Goal: Communication & Community: Answer question/provide support

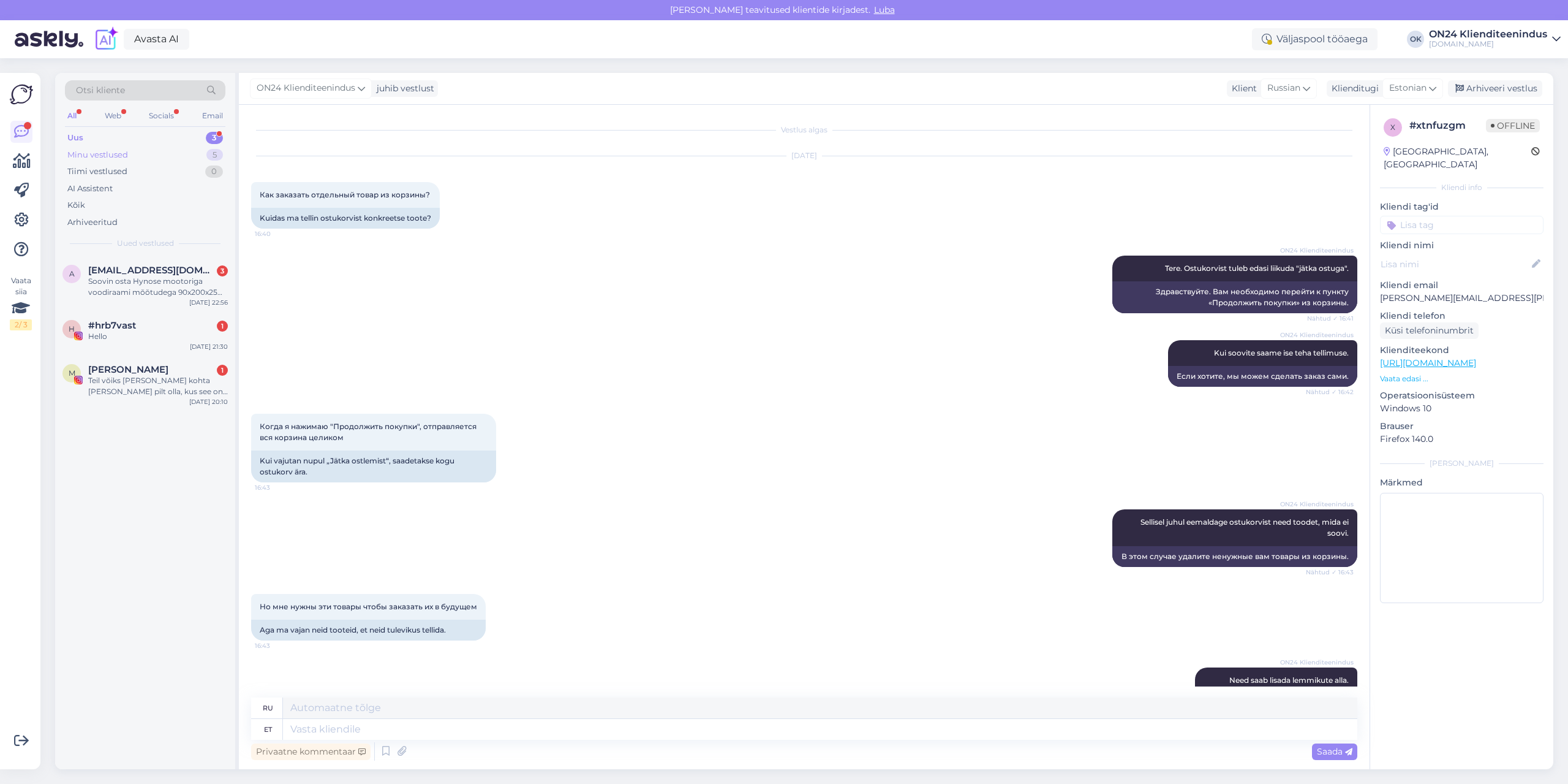
scroll to position [298, 0]
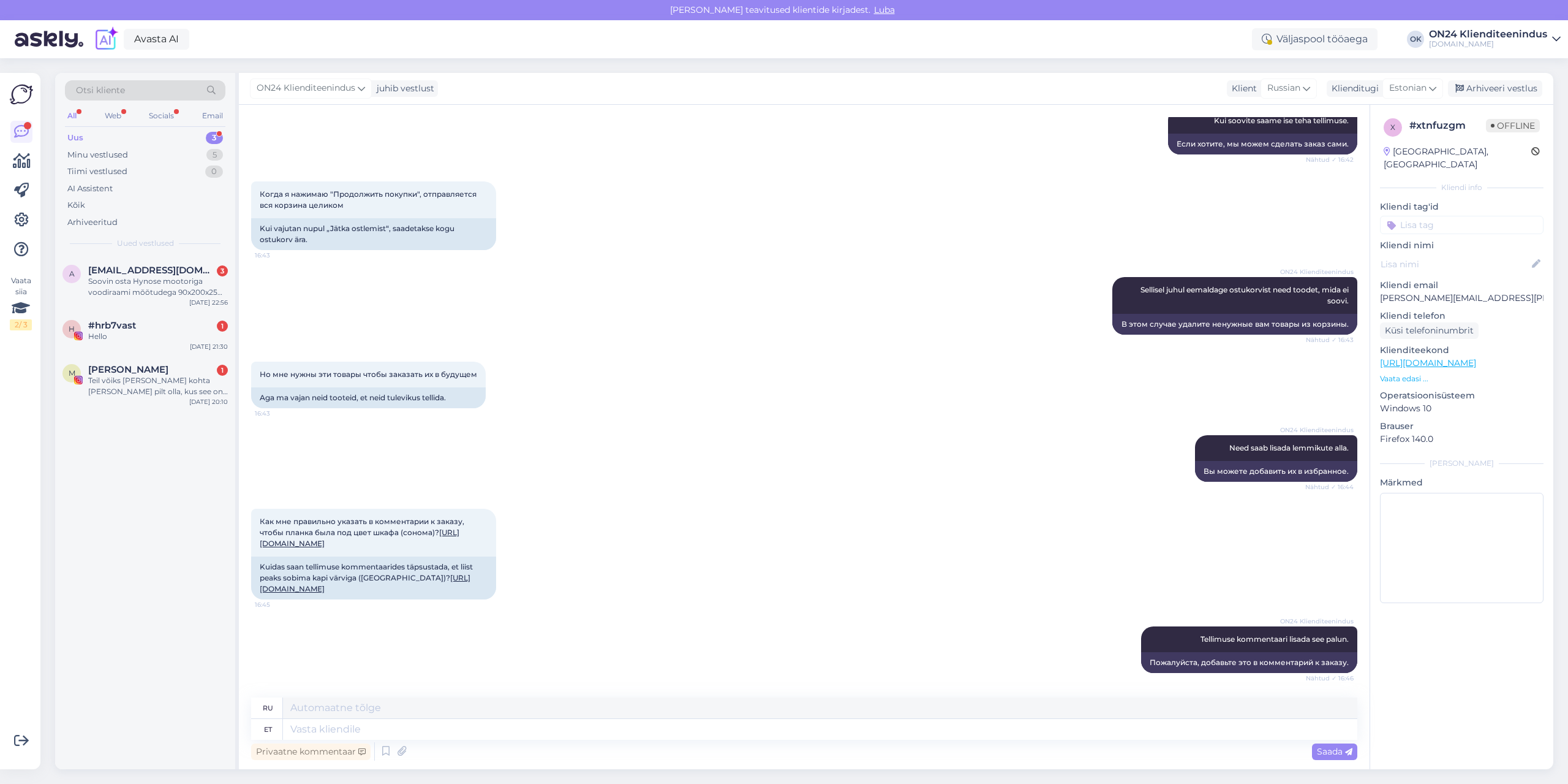
click at [136, 138] on div "Uus 3" at bounding box center [145, 137] width 161 height 17
click at [172, 399] on div "M [PERSON_NAME] 1 Teil võiks [PERSON_NAME] kohta [PERSON_NAME] pilt olla, kus s…" at bounding box center [145, 383] width 180 height 56
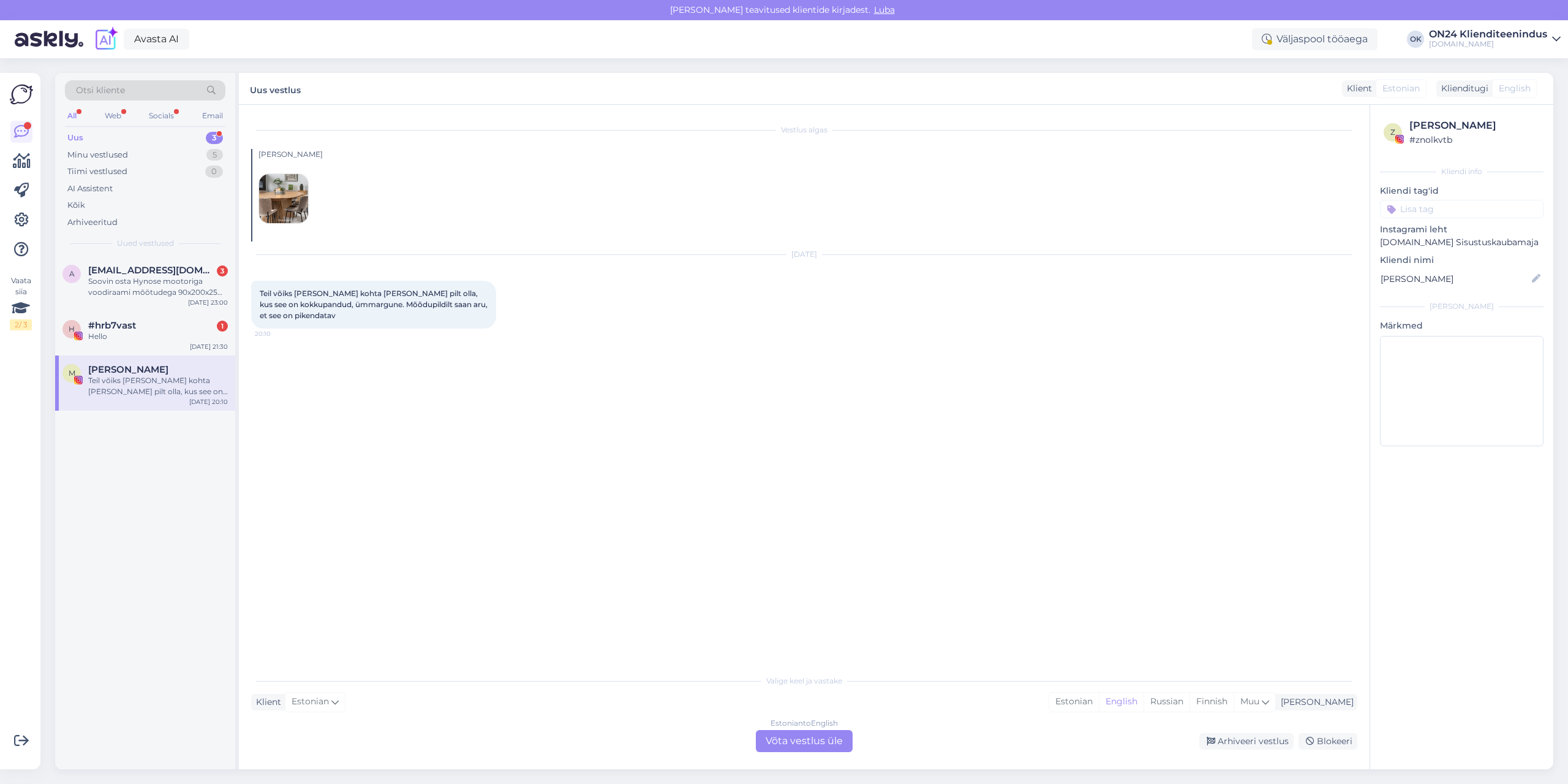
scroll to position [0, 0]
click at [278, 201] on img at bounding box center [283, 198] width 49 height 49
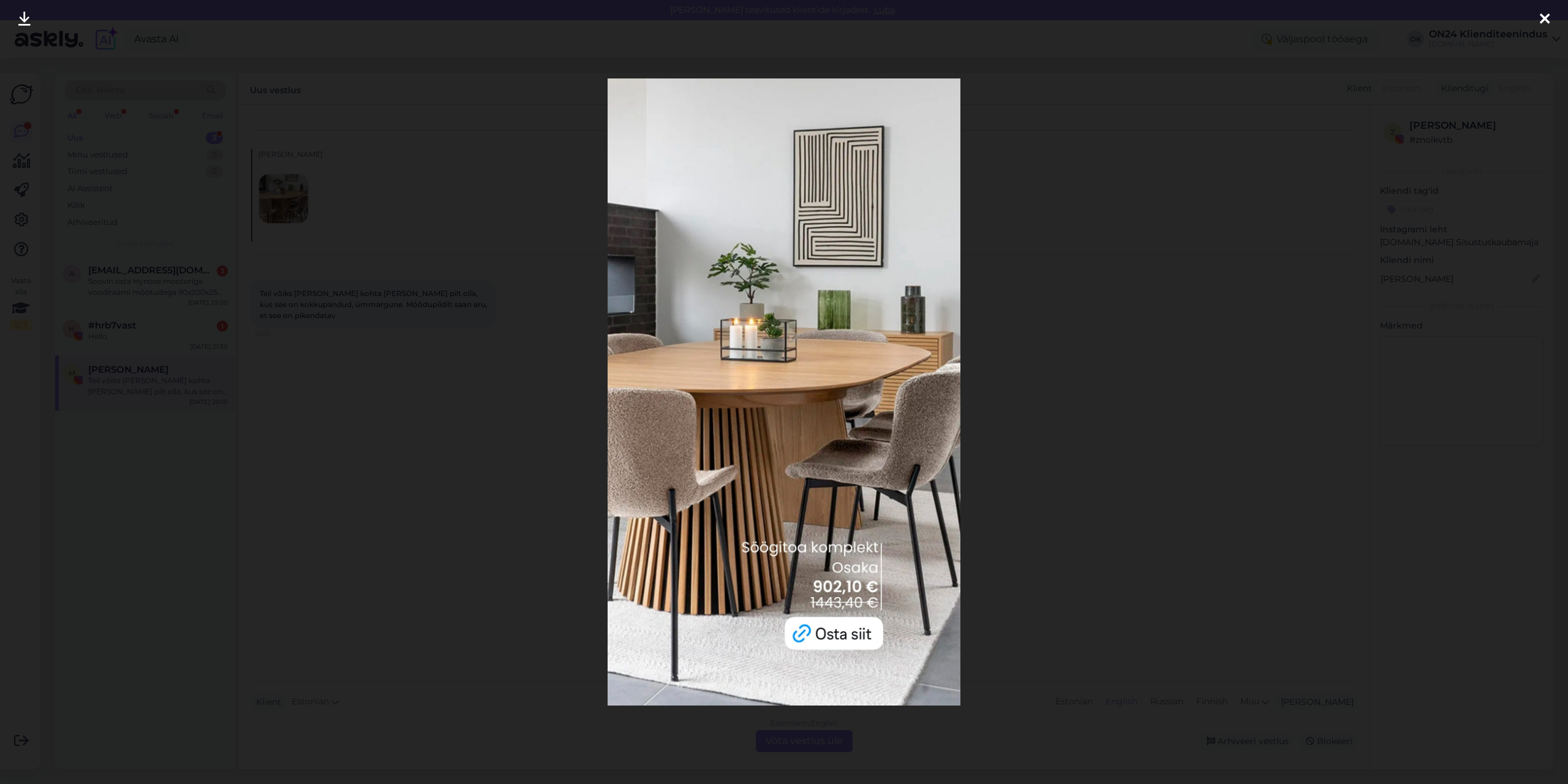
click at [397, 352] on div at bounding box center [784, 392] width 1568 height 784
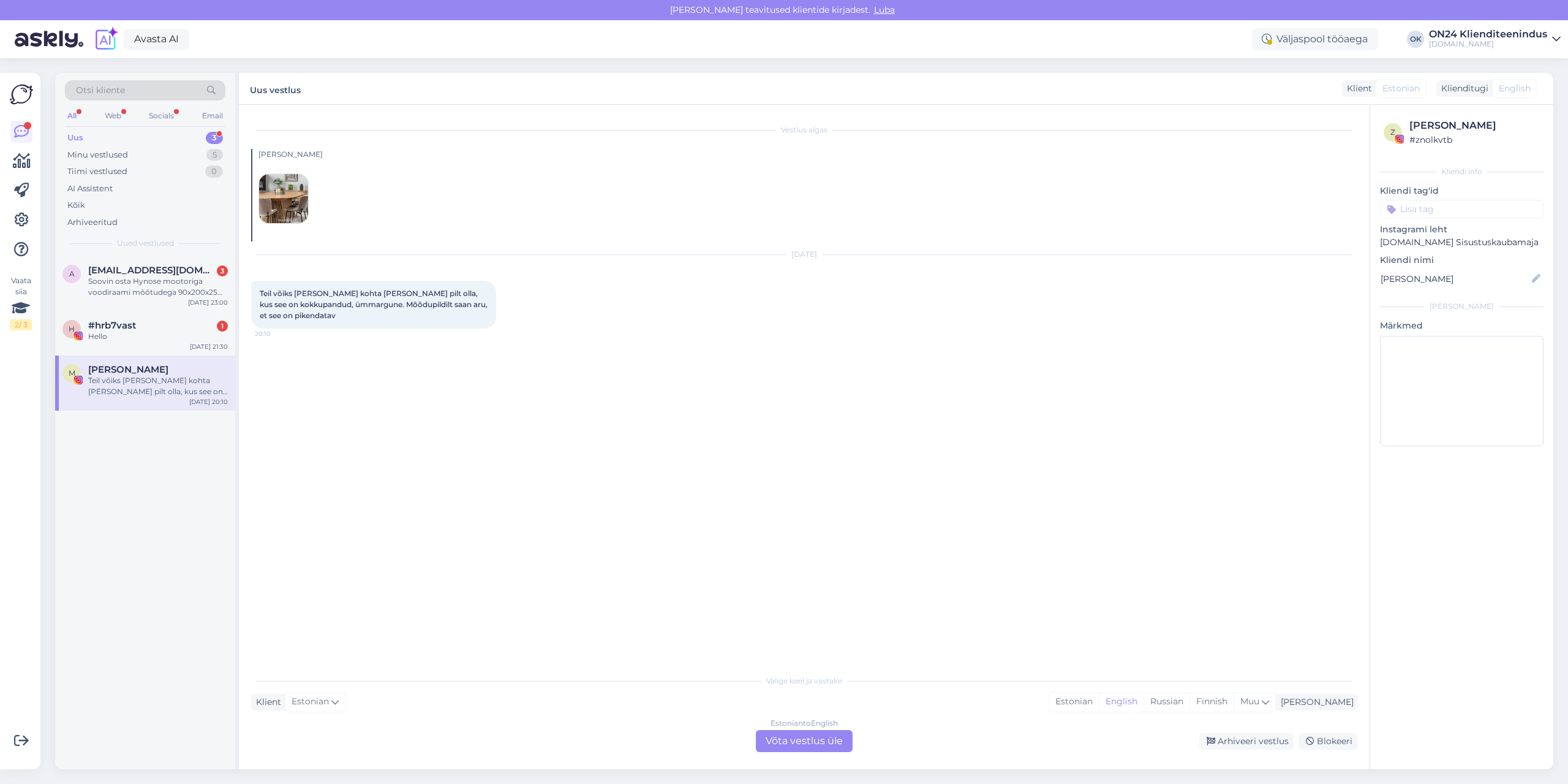
click at [296, 203] on img at bounding box center [283, 198] width 49 height 49
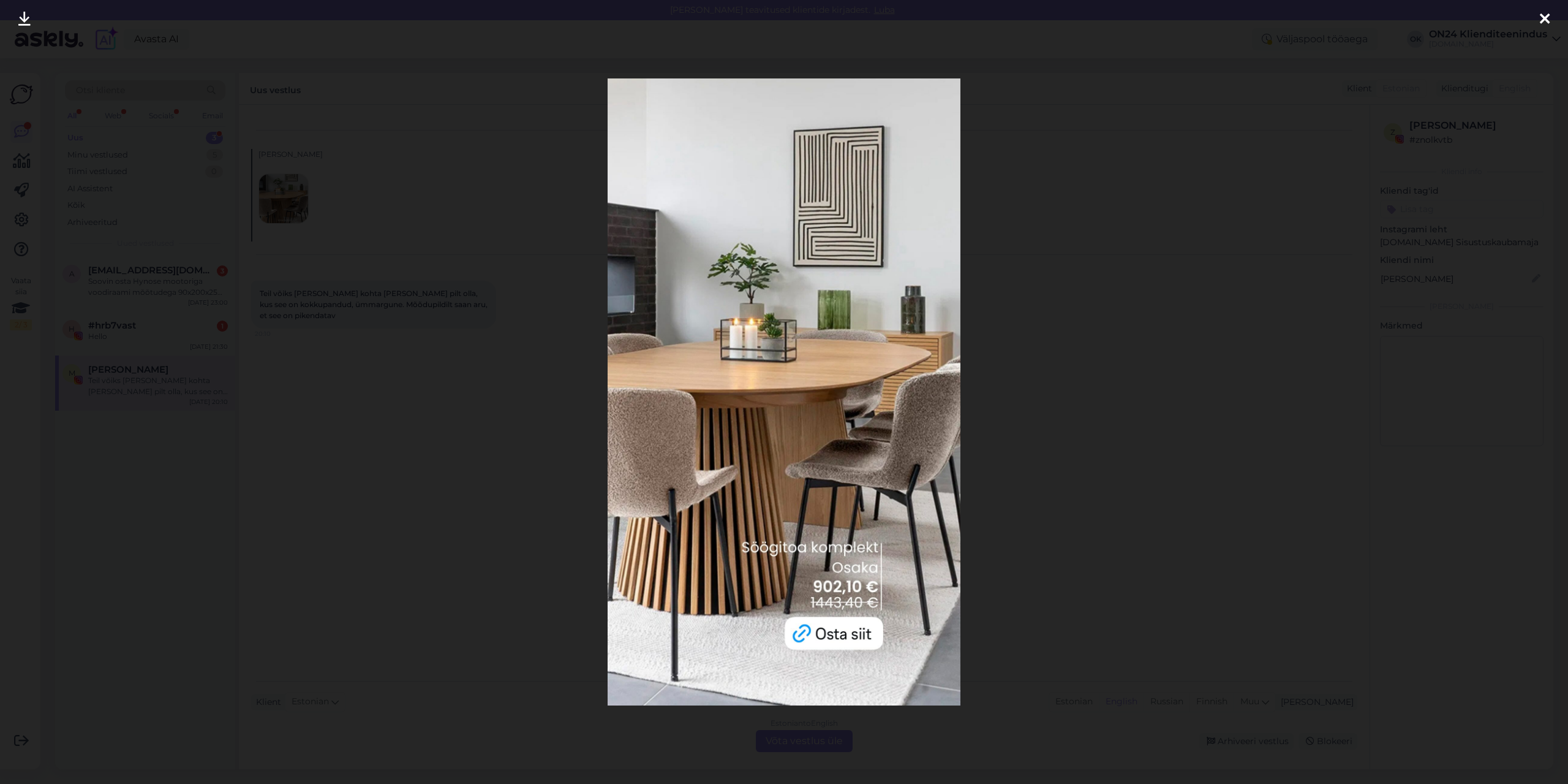
click at [424, 364] on div at bounding box center [784, 392] width 1568 height 784
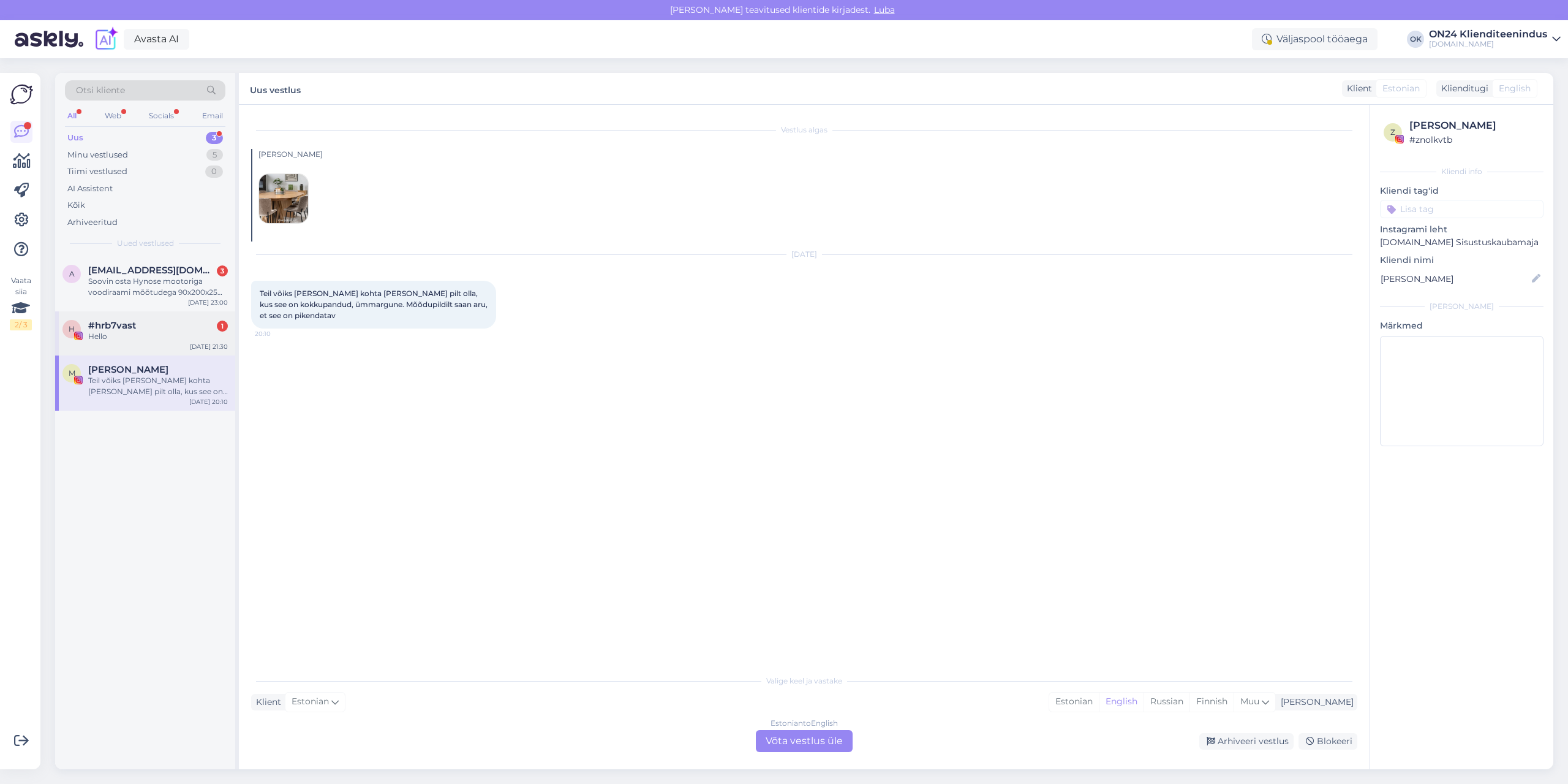
click at [198, 323] on div "#hrb7vast 1" at bounding box center [158, 326] width 140 height 11
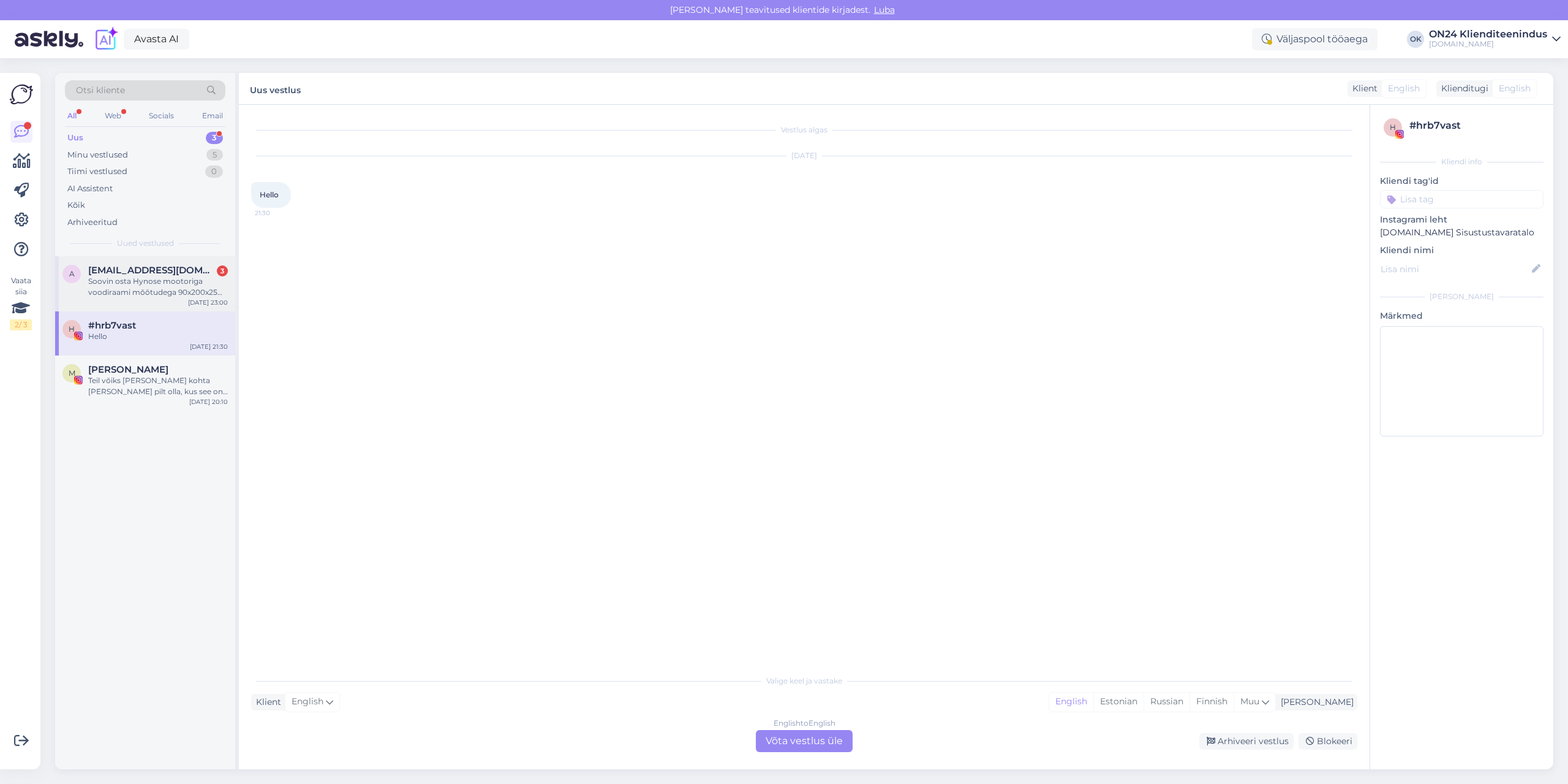
click at [150, 291] on div "Soovin osta Hynose mootoriga voodiraami mõõtudega 90x200x25 cm" at bounding box center [158, 287] width 140 height 22
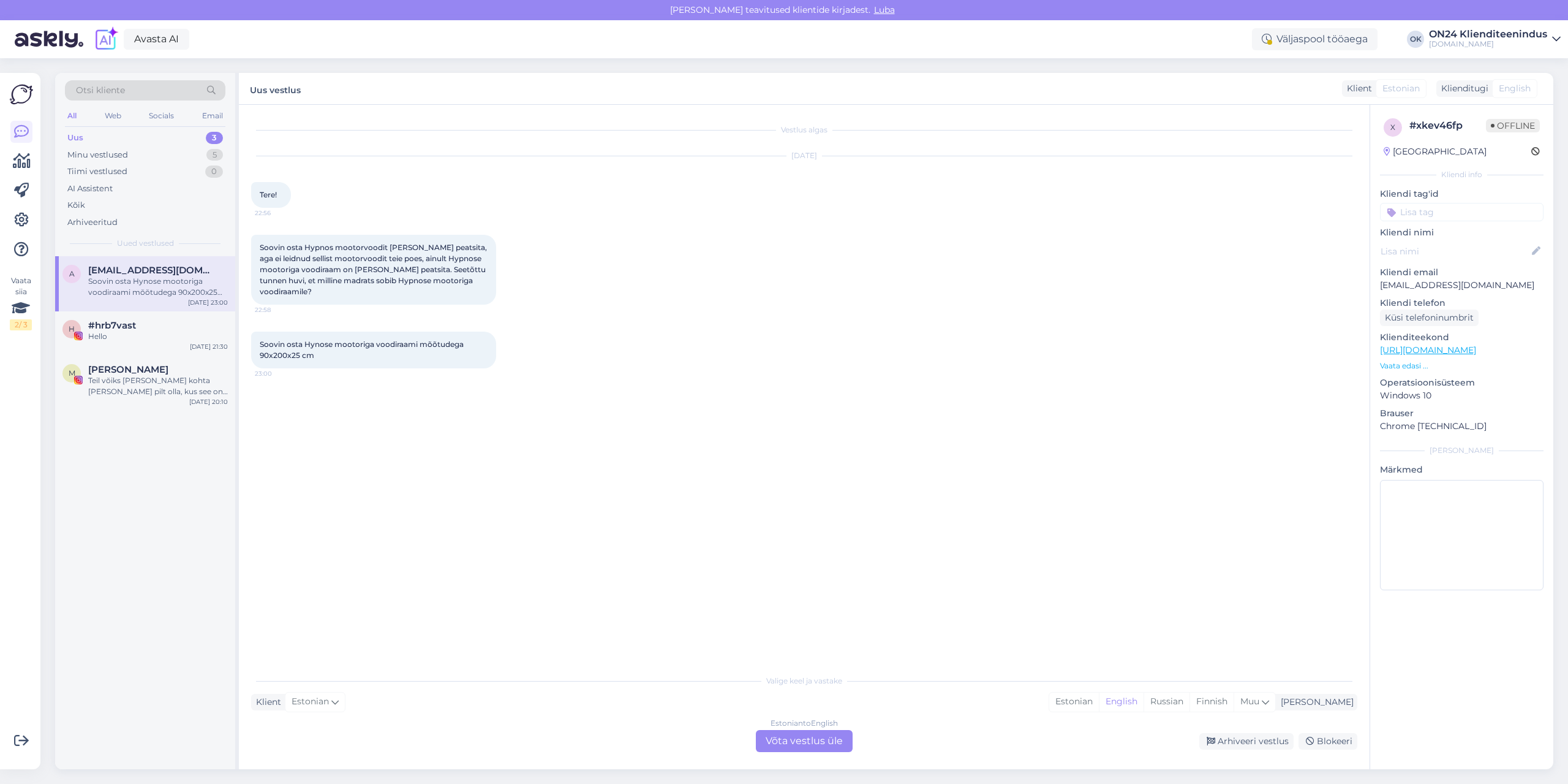
click at [1394, 366] on p "Vaata edasi ..." at bounding box center [1462, 366] width 163 height 11
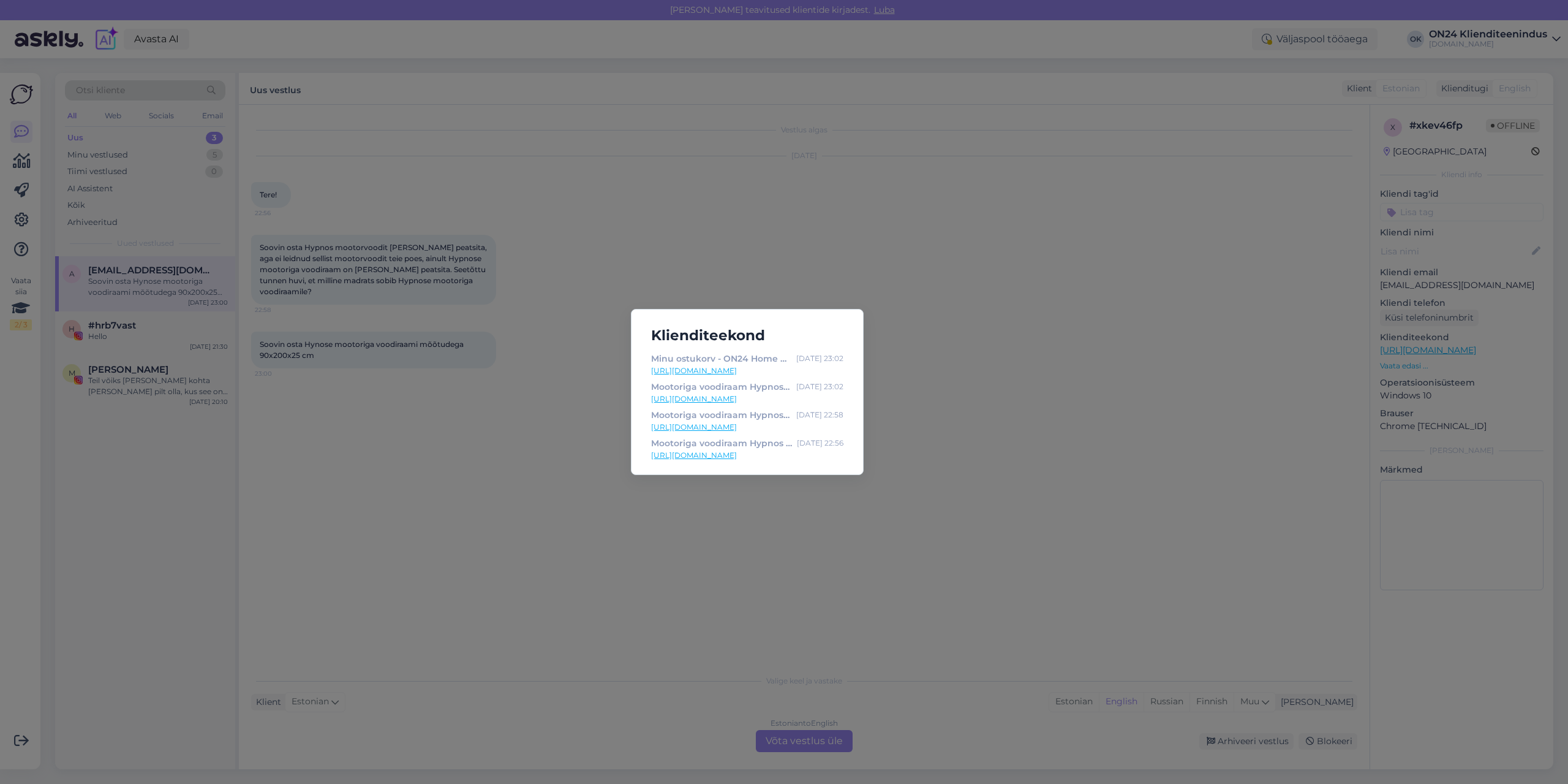
click at [744, 459] on link "[URL][DOMAIN_NAME]" at bounding box center [748, 456] width 193 height 11
click at [414, 448] on div "Klienditeekond Minu ostukorv - ON24 Home & Living [DATE] 23:02 [URL][DOMAIN_NAM…" at bounding box center [784, 392] width 1568 height 784
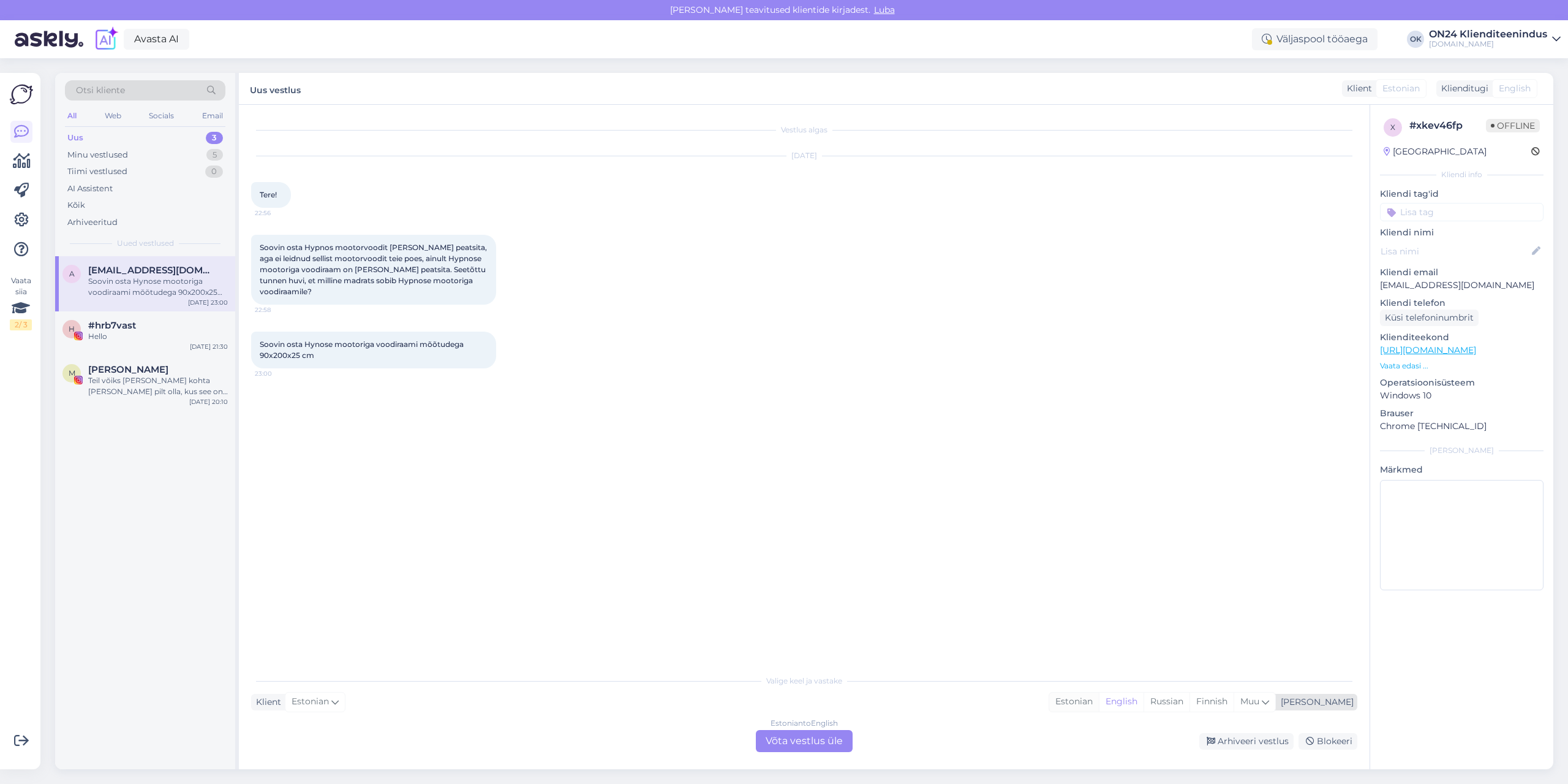
click at [1099, 701] on div "Estonian" at bounding box center [1073, 702] width 50 height 19
click at [831, 743] on div "Estonian to Estonian Võta vestlus üle" at bounding box center [804, 741] width 97 height 22
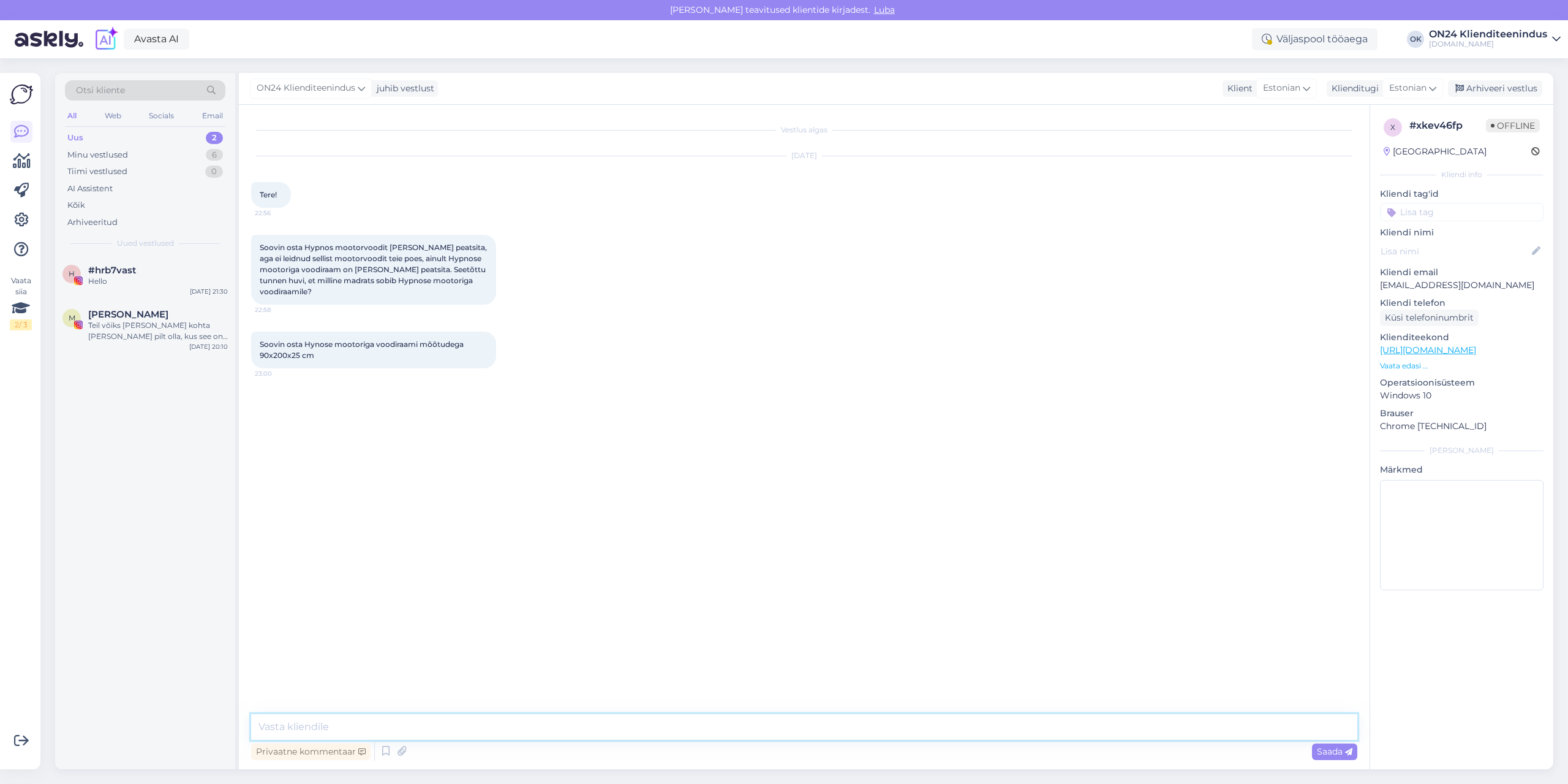
click at [775, 725] on textarea at bounding box center [804, 727] width 1106 height 26
type textarea "Tere. Uurin tootja käest [PERSON_NAME] teada."
click at [173, 296] on div "h #hrb7vast Hello [DATE] 21:30" at bounding box center [145, 278] width 180 height 44
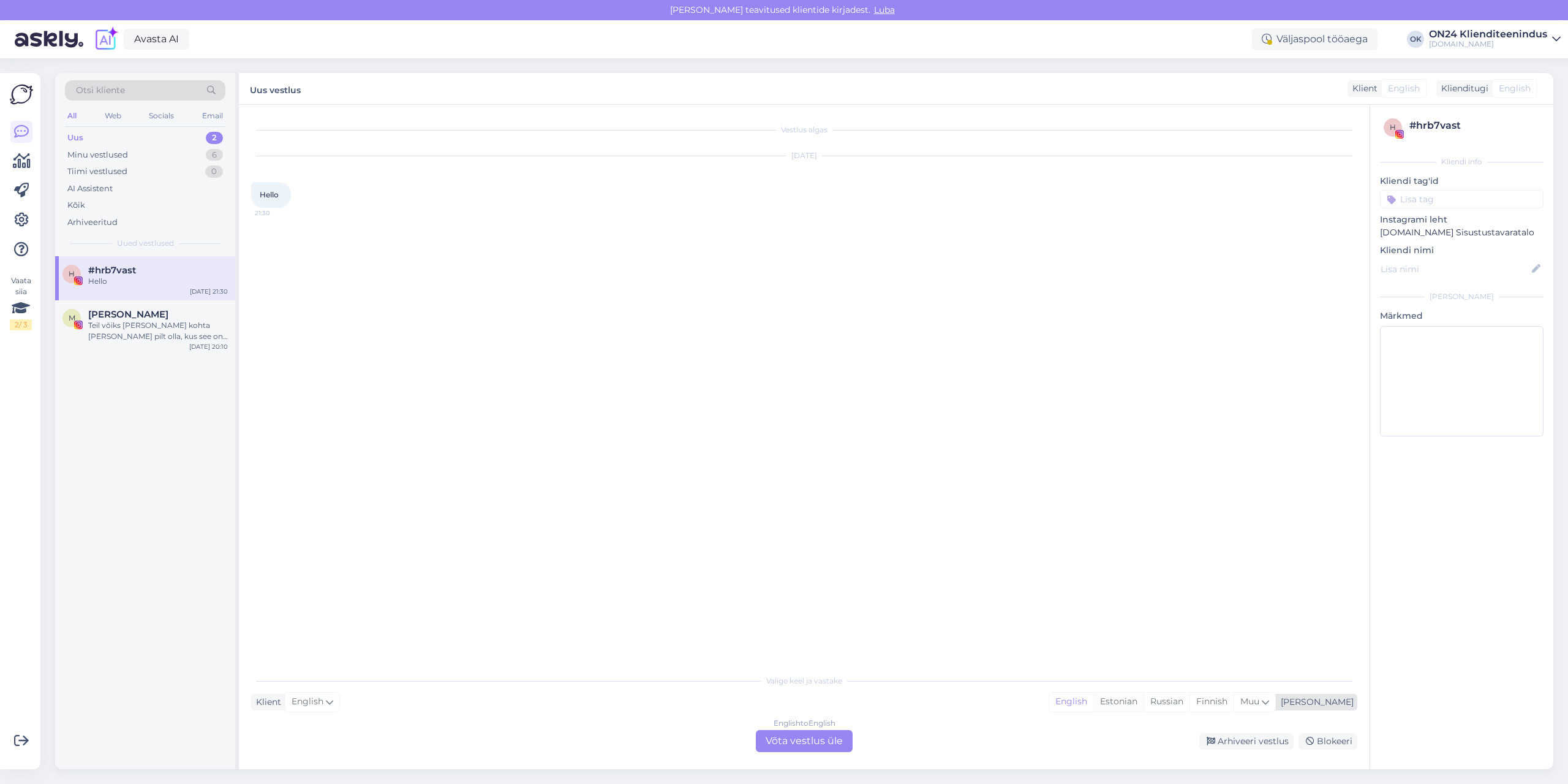
click at [1144, 702] on div "Estonian" at bounding box center [1118, 702] width 51 height 19
click at [817, 742] on div "English to Estonian Võta vestlus üle" at bounding box center [804, 741] width 97 height 22
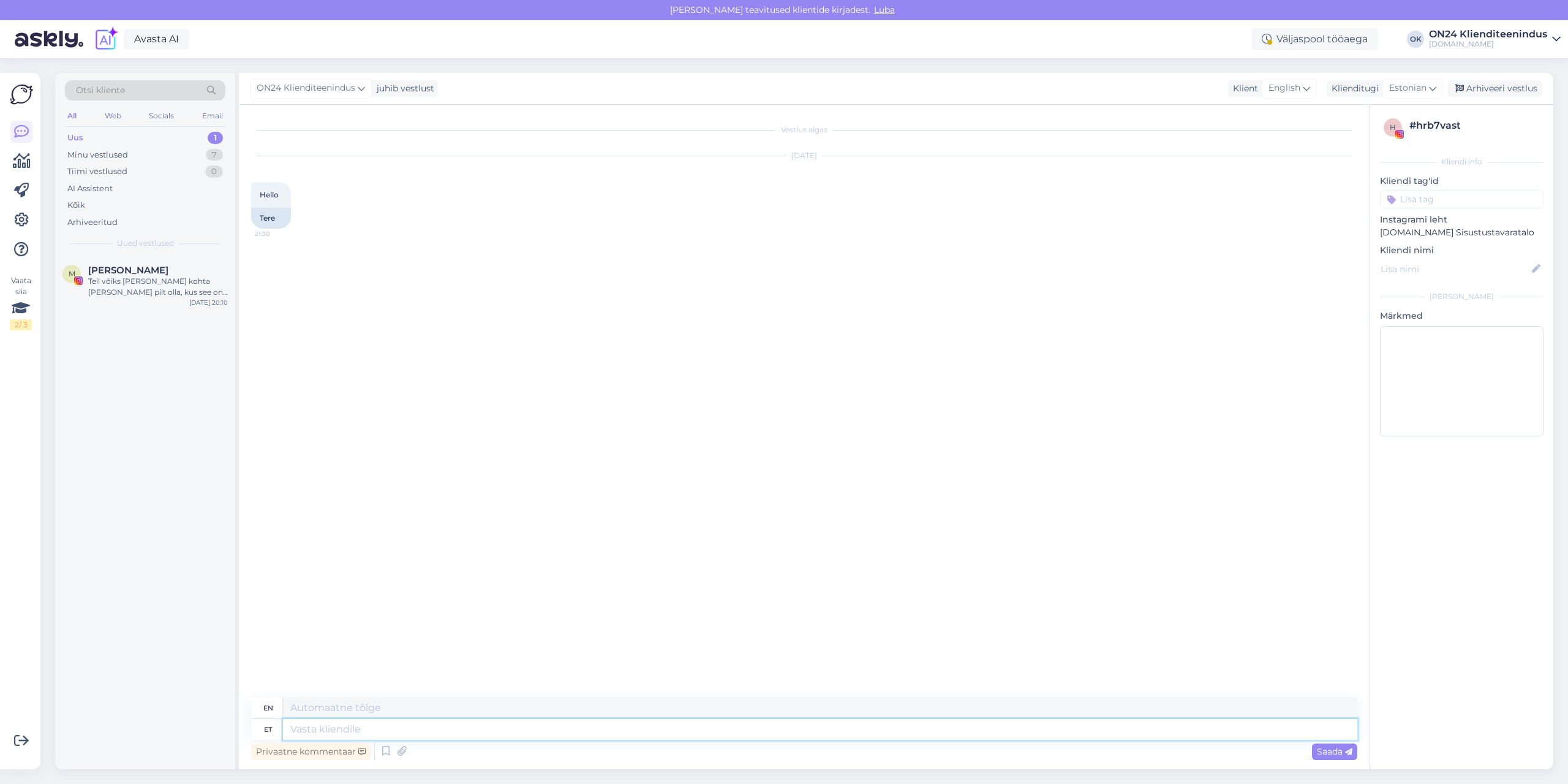
click at [806, 731] on textarea at bounding box center [820, 729] width 1074 height 21
type textarea "Tere."
type textarea "Hello."
type textarea "Tere. Kuidas s"
type textarea "Hello. How are you?"
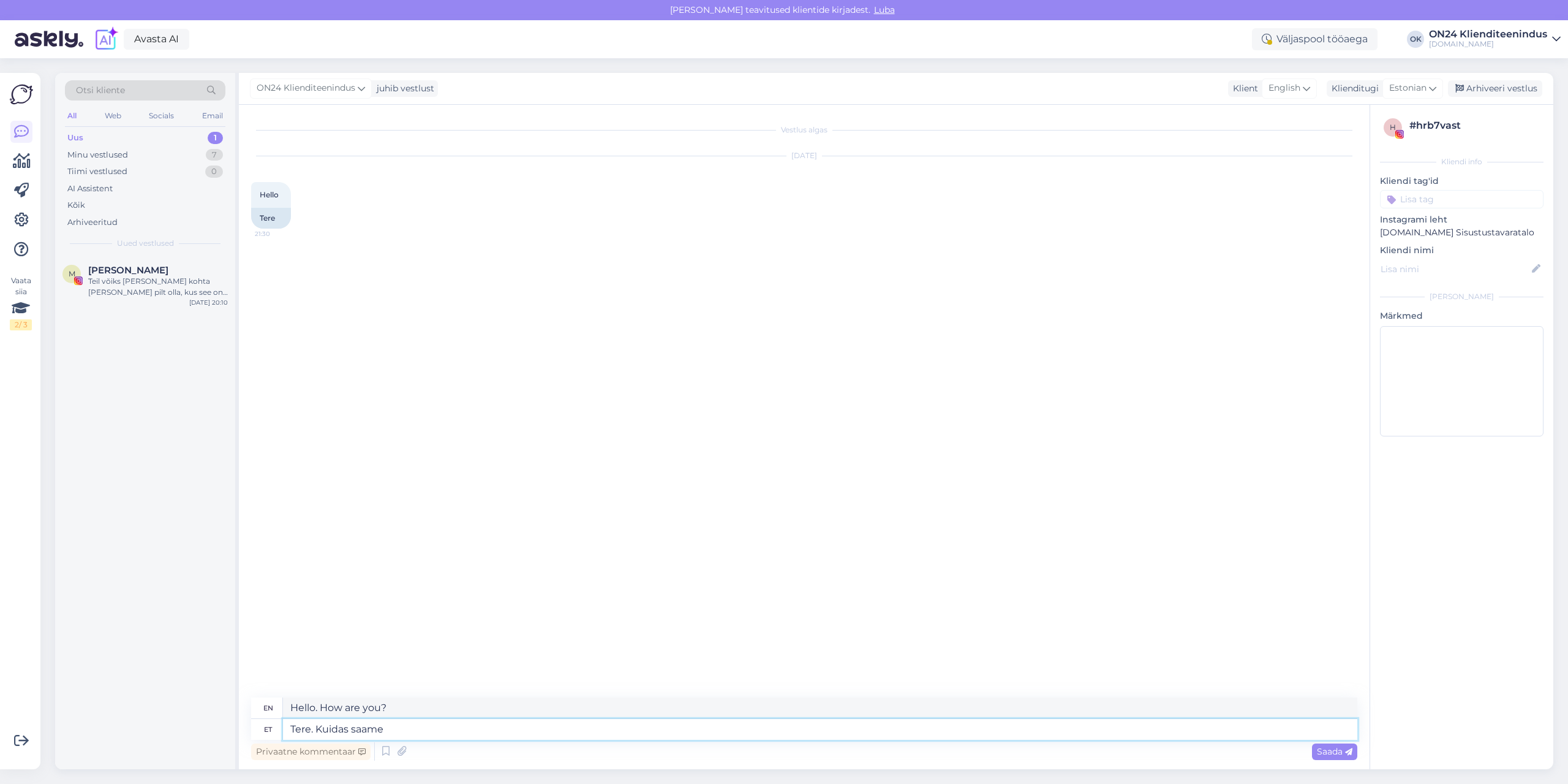
type textarea "Tere. Kuidas saame a"
type textarea "Hello. How can we"
type textarea "Tere. Kuidas saame abiks ol"
type textarea "Hello. How can we help?"
type textarea "Tere. Kuidas saame abiks olla?"
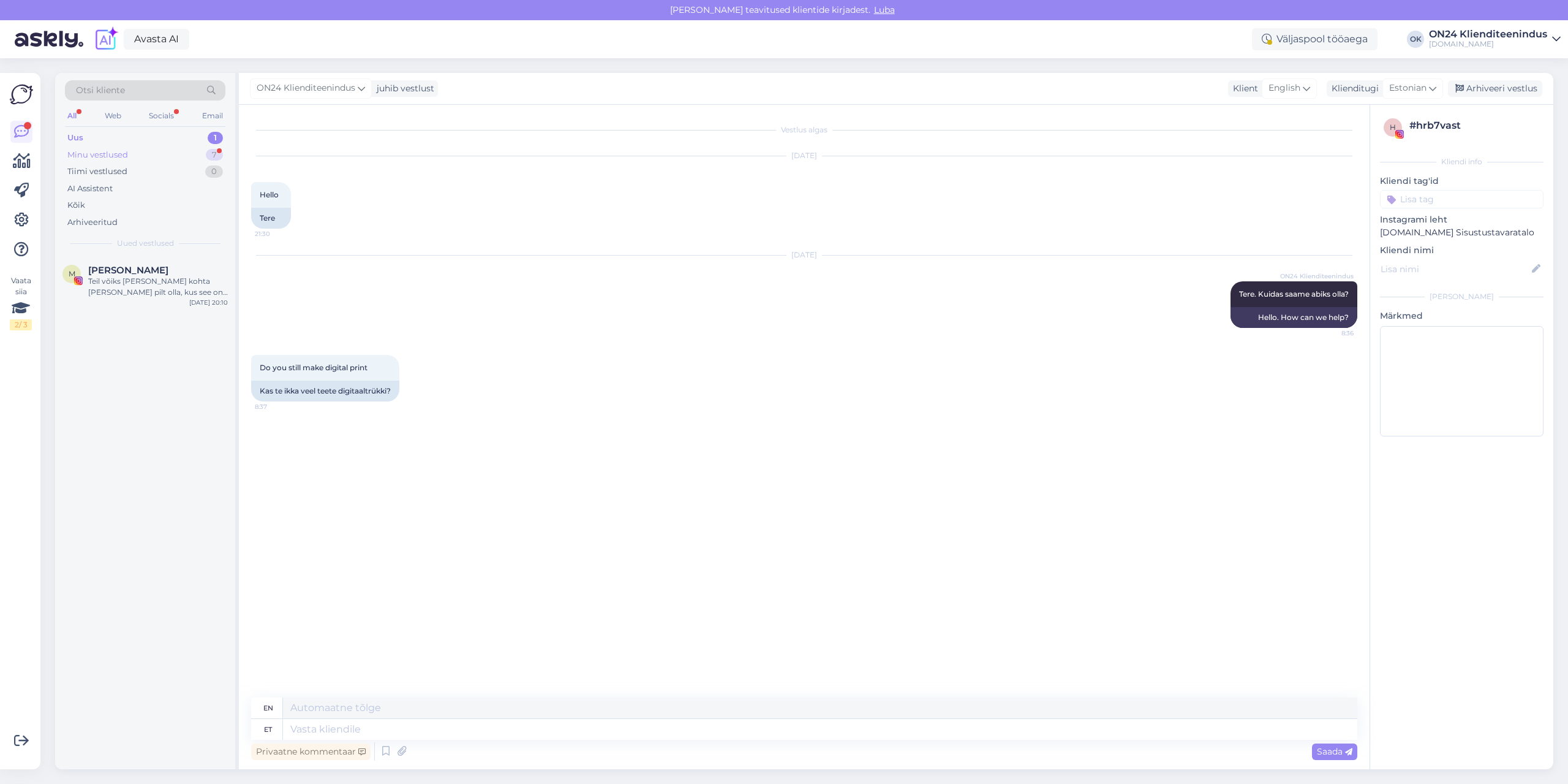
click at [154, 151] on div "Minu vestlused 7" at bounding box center [145, 154] width 161 height 17
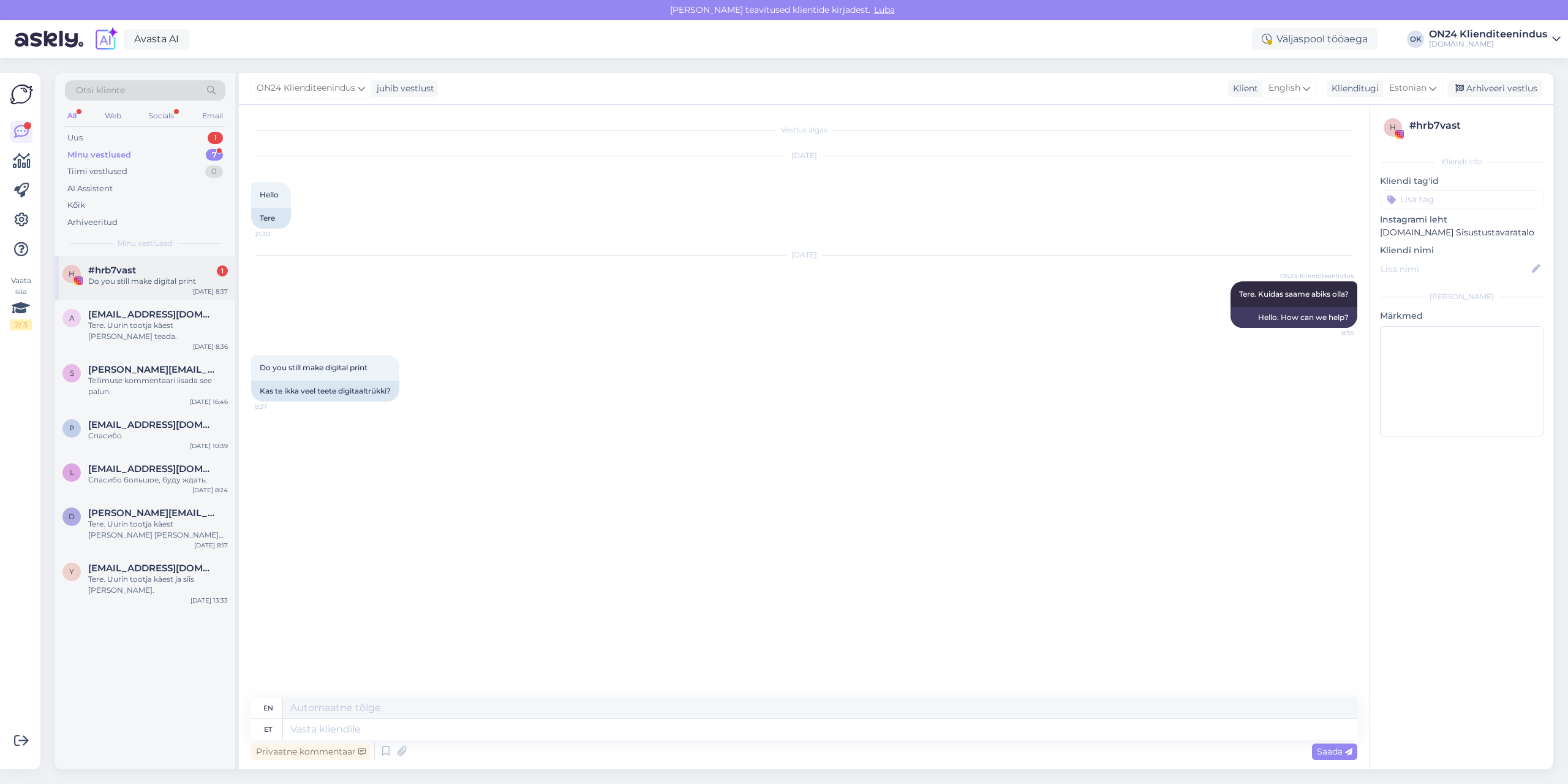
click at [149, 281] on div "Do you still make digital print" at bounding box center [158, 282] width 140 height 11
click at [303, 725] on textarea at bounding box center [820, 729] width 1074 height 21
type textarea "Me"
type textarea "M"
type textarea "Me"
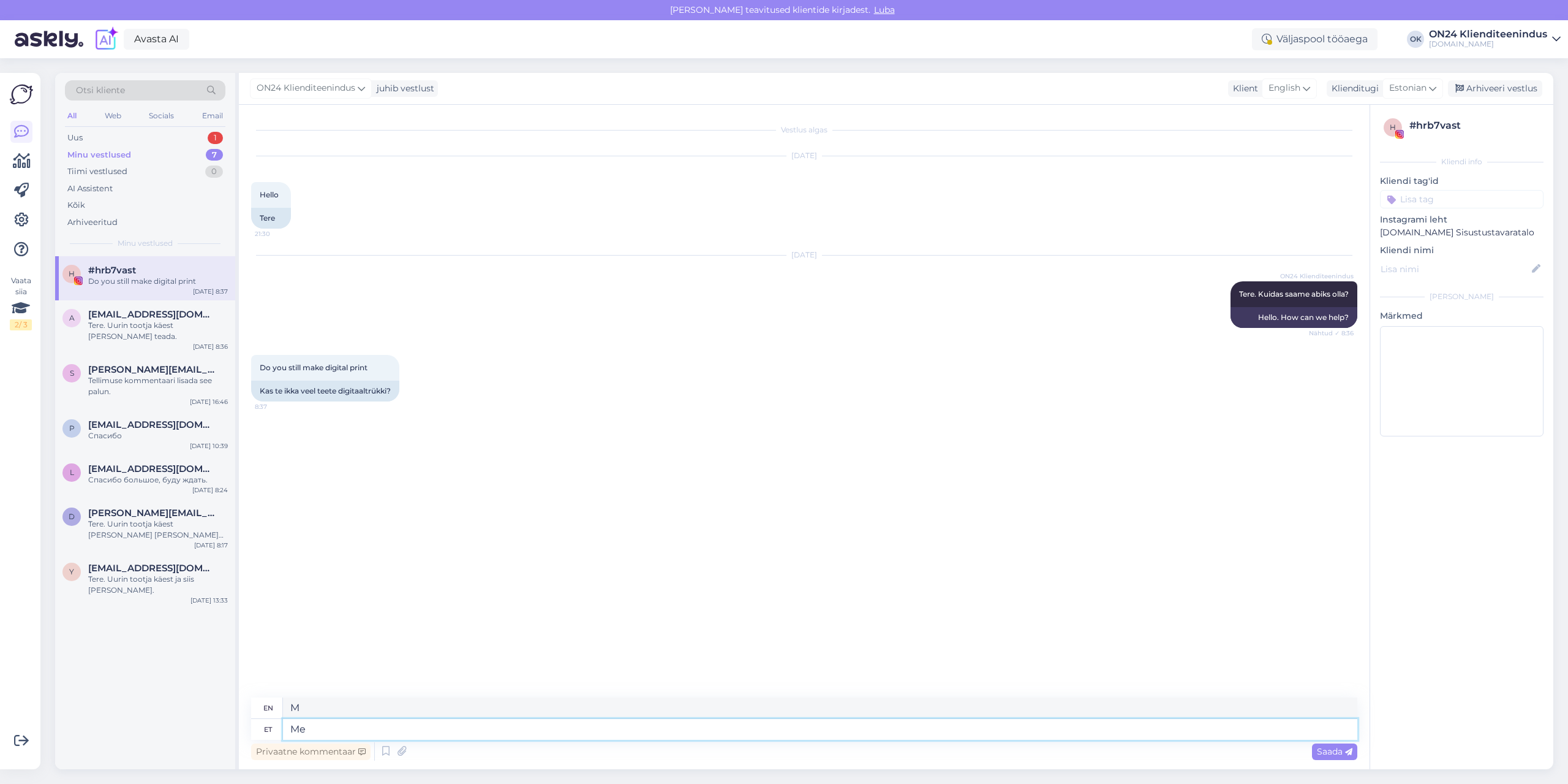
type textarea "We"
type textarea "Me ei"
type textarea "We do not"
type textarea "Me ei tee d"
type textarea "We don't"
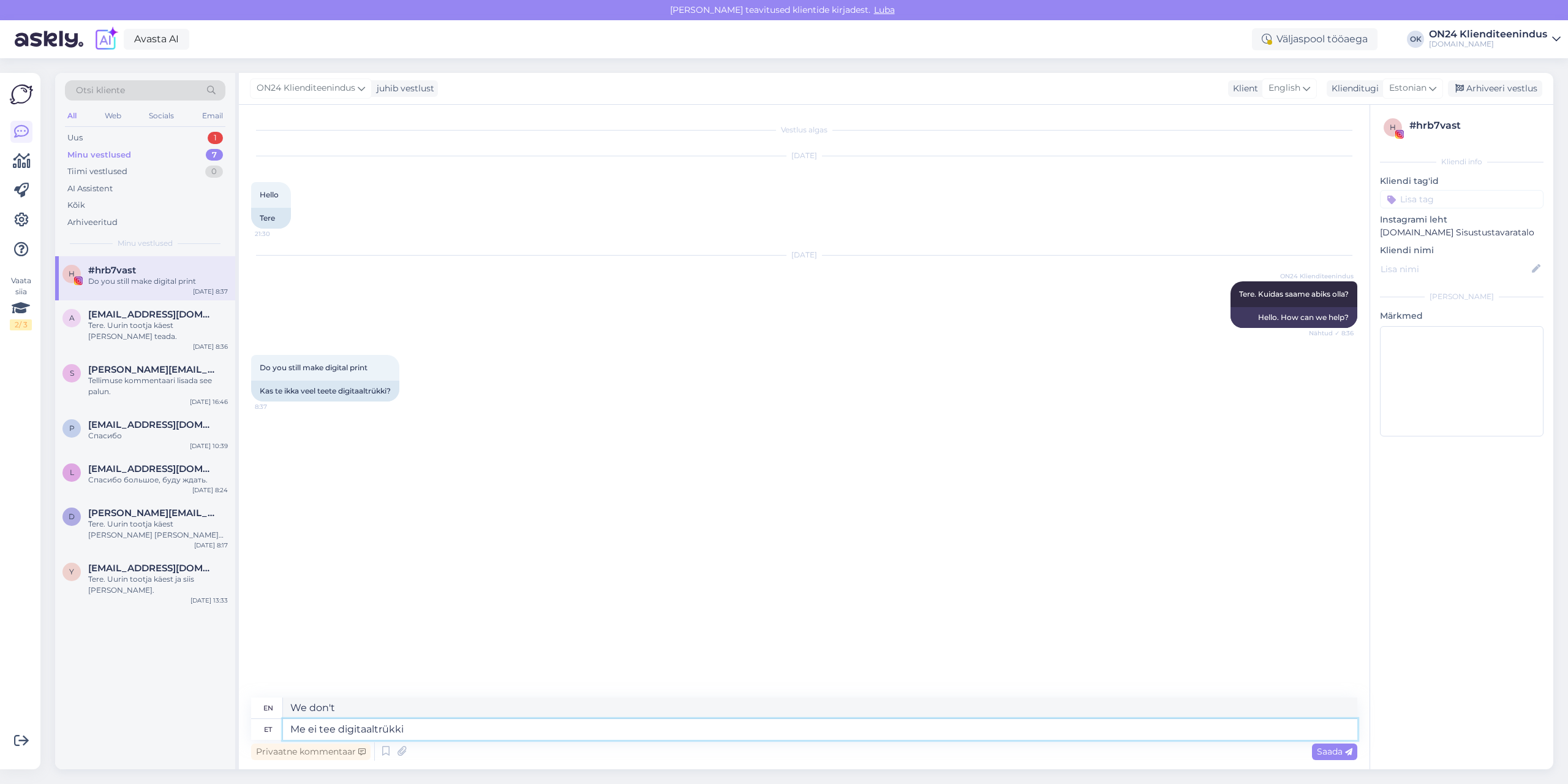
type textarea "Me ei tee digitaaltrükki."
type textarea "We do not do digital printing."
